Goal: Task Accomplishment & Management: Manage account settings

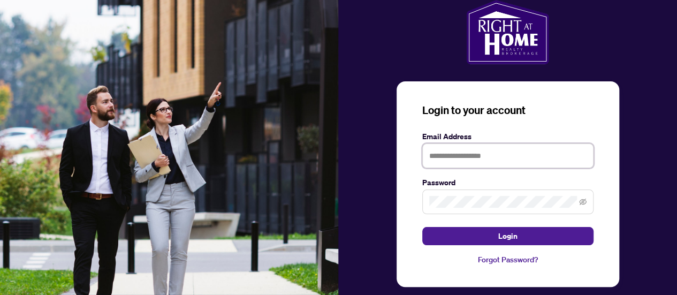
click at [468, 150] on input "text" at bounding box center [507, 155] width 171 height 25
type input "**********"
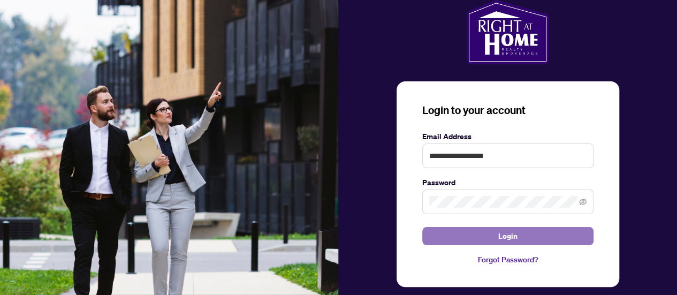
click at [501, 231] on span "Login" at bounding box center [507, 235] width 19 height 17
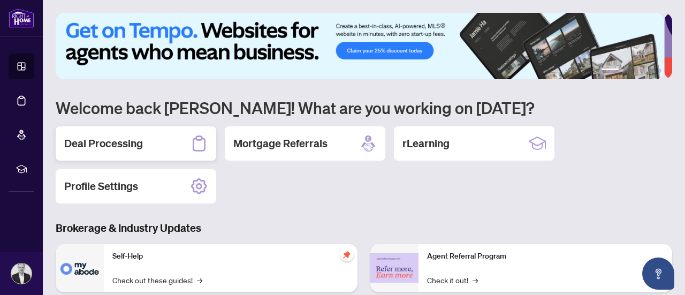
click at [113, 144] on h2 "Deal Processing" at bounding box center [103, 143] width 79 height 15
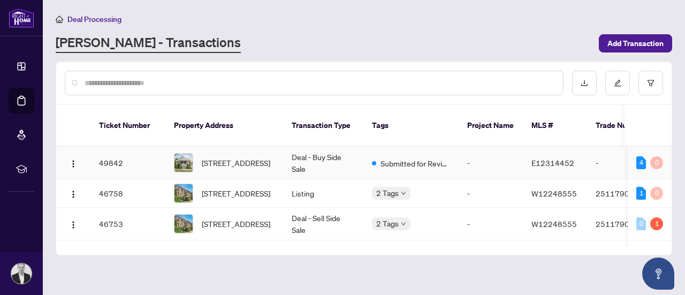
click at [416, 157] on span "Submitted for Review" at bounding box center [415, 163] width 70 height 12
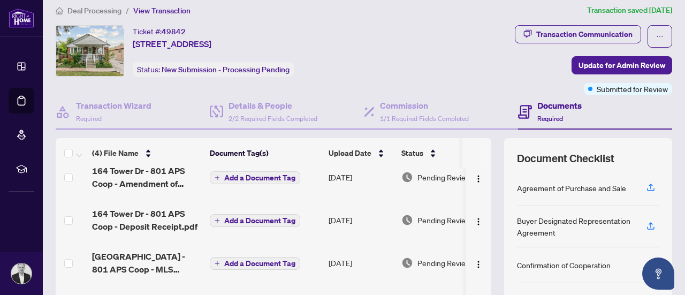
scroll to position [8, 0]
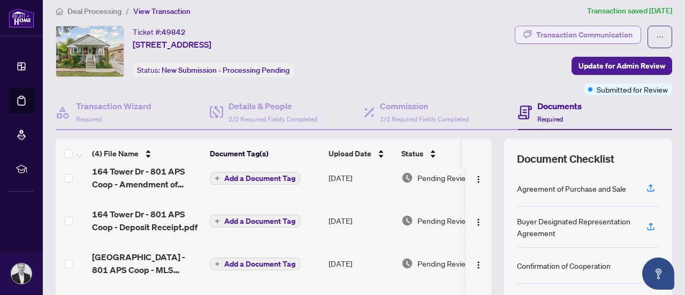
click at [536, 39] on div "Transaction Communication" at bounding box center [584, 34] width 96 height 17
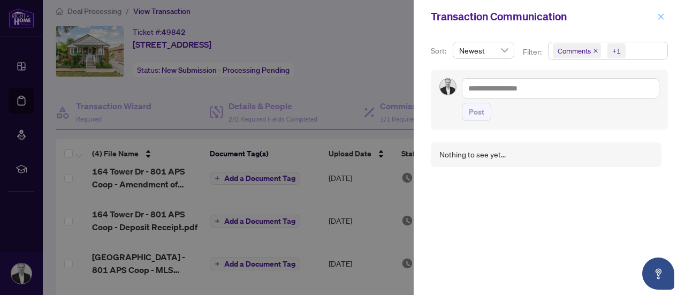
click at [660, 18] on icon "close" at bounding box center [661, 16] width 6 height 6
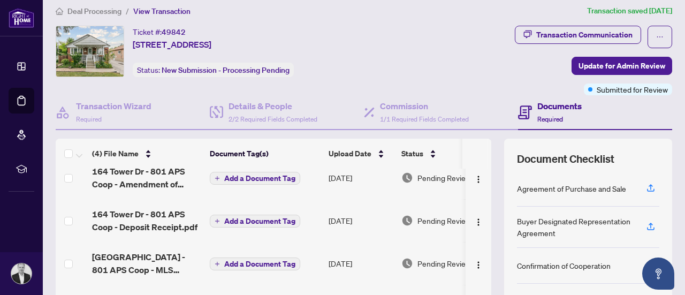
scroll to position [0, 0]
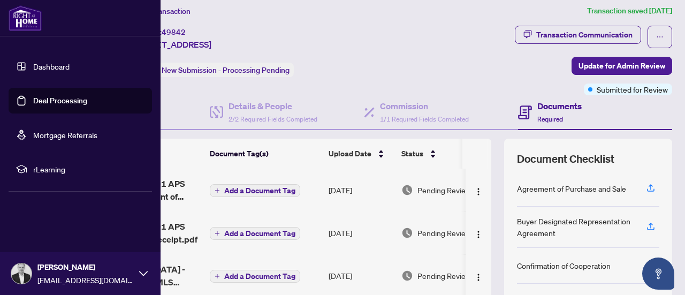
click at [33, 71] on link "Dashboard" at bounding box center [51, 67] width 36 height 10
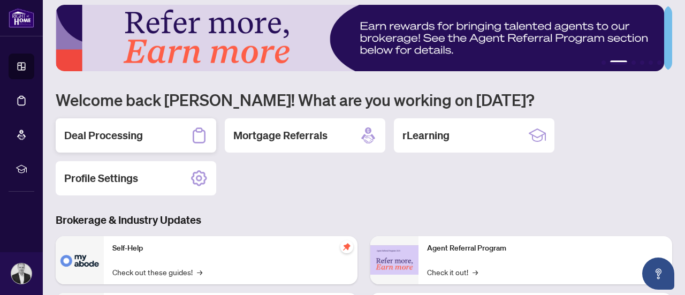
click at [116, 144] on div "Deal Processing" at bounding box center [136, 135] width 160 height 34
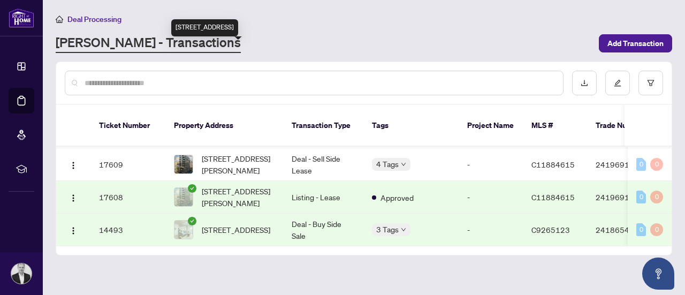
scroll to position [293, 0]
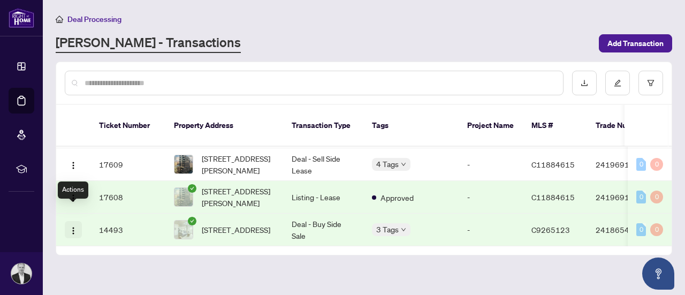
click at [72, 226] on img "button" at bounding box center [73, 230] width 9 height 9
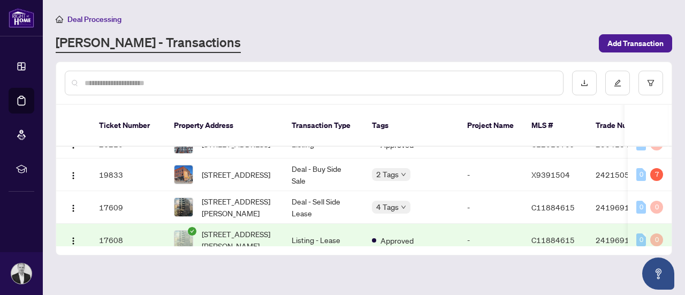
scroll to position [240, 0]
click at [656, 82] on button "button" at bounding box center [650, 83] width 25 height 25
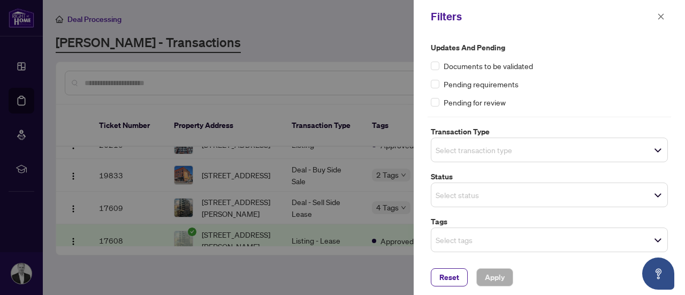
click at [524, 69] on span "Documents to be validated" at bounding box center [487, 66] width 89 height 12
click at [433, 70] on label at bounding box center [435, 66] width 9 height 12
click at [489, 277] on span "Apply" at bounding box center [495, 277] width 20 height 17
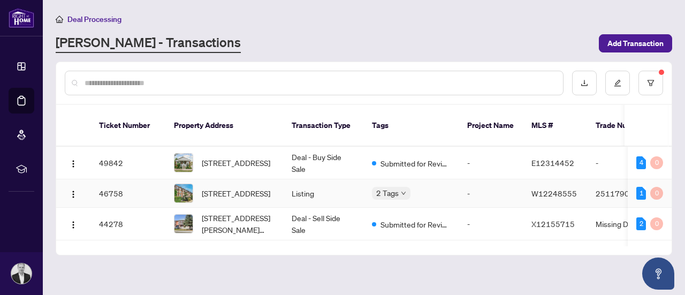
scroll to position [0, 0]
click at [254, 187] on span "[STREET_ADDRESS]" at bounding box center [236, 193] width 68 height 12
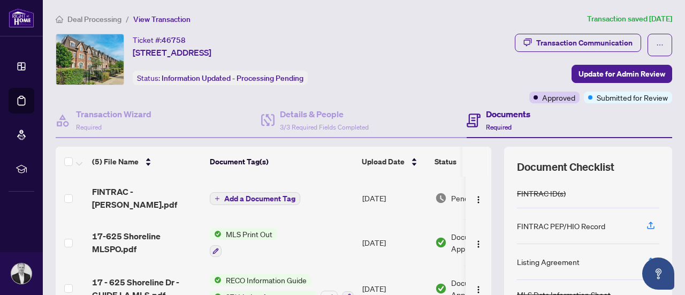
click at [547, 33] on div "Deal Processing / View Transaction Transaction saved [DATE] Ticket #: 46758 [ST…" at bounding box center [363, 232] width 625 height 439
click at [547, 41] on div "Transaction Communication" at bounding box center [584, 42] width 96 height 17
